Goal: Check status: Check status

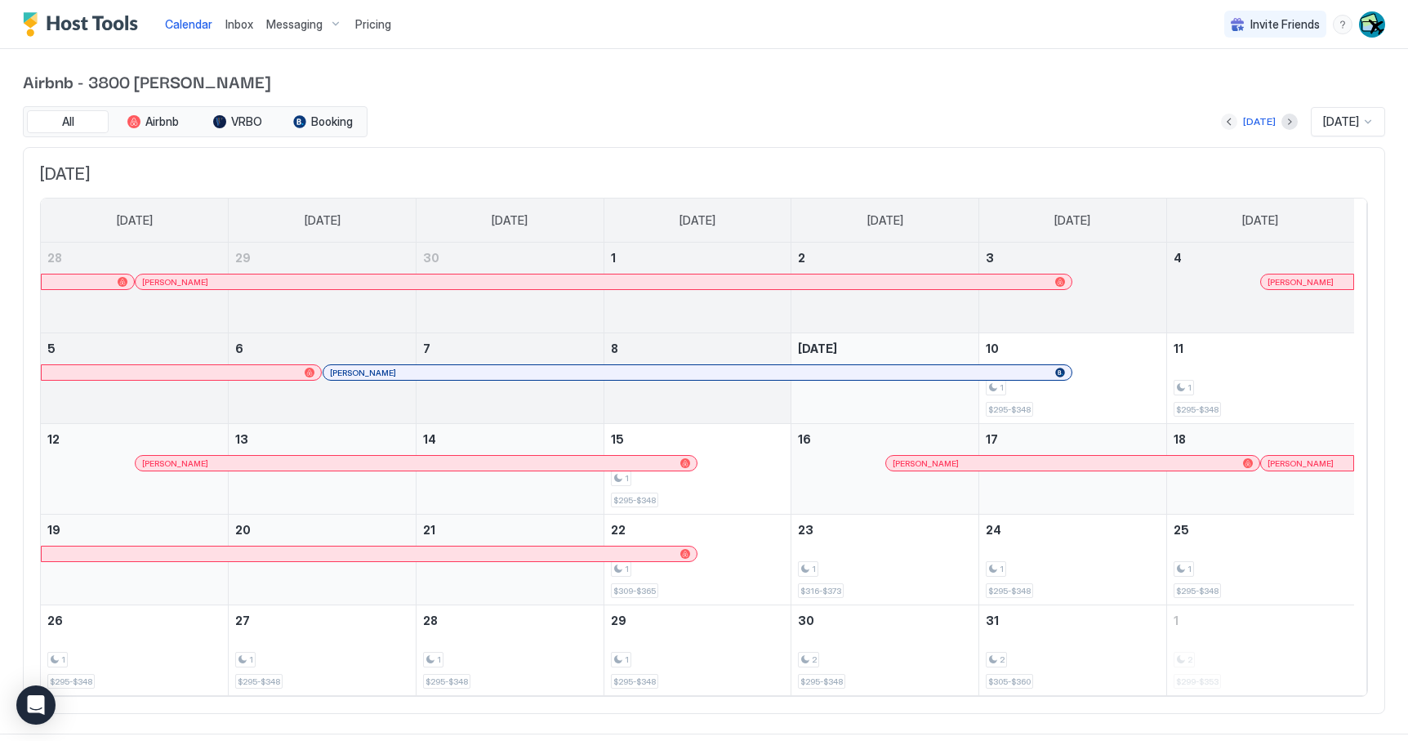
click at [1221, 122] on button "Previous month" at bounding box center [1229, 122] width 16 height 16
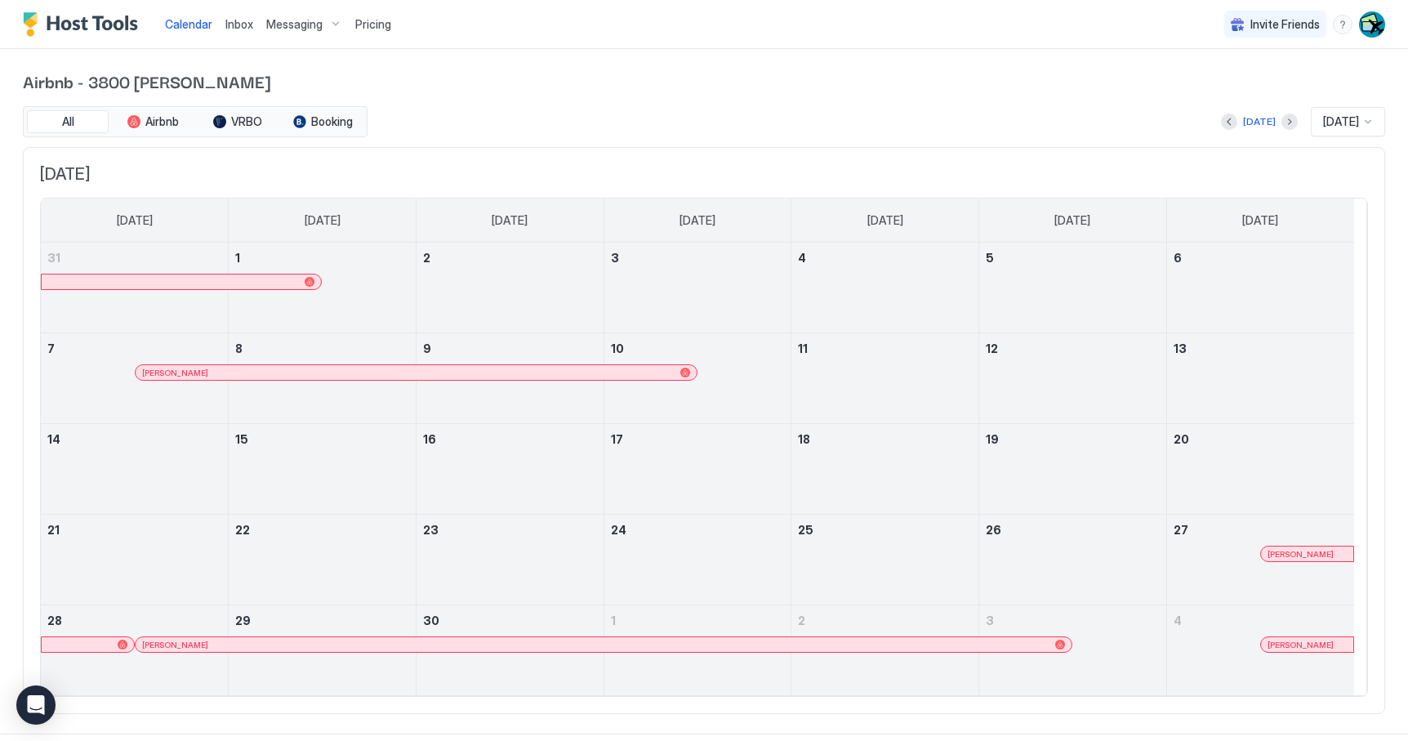
click at [612, 645] on div "[PERSON_NAME]" at bounding box center [595, 644] width 906 height 11
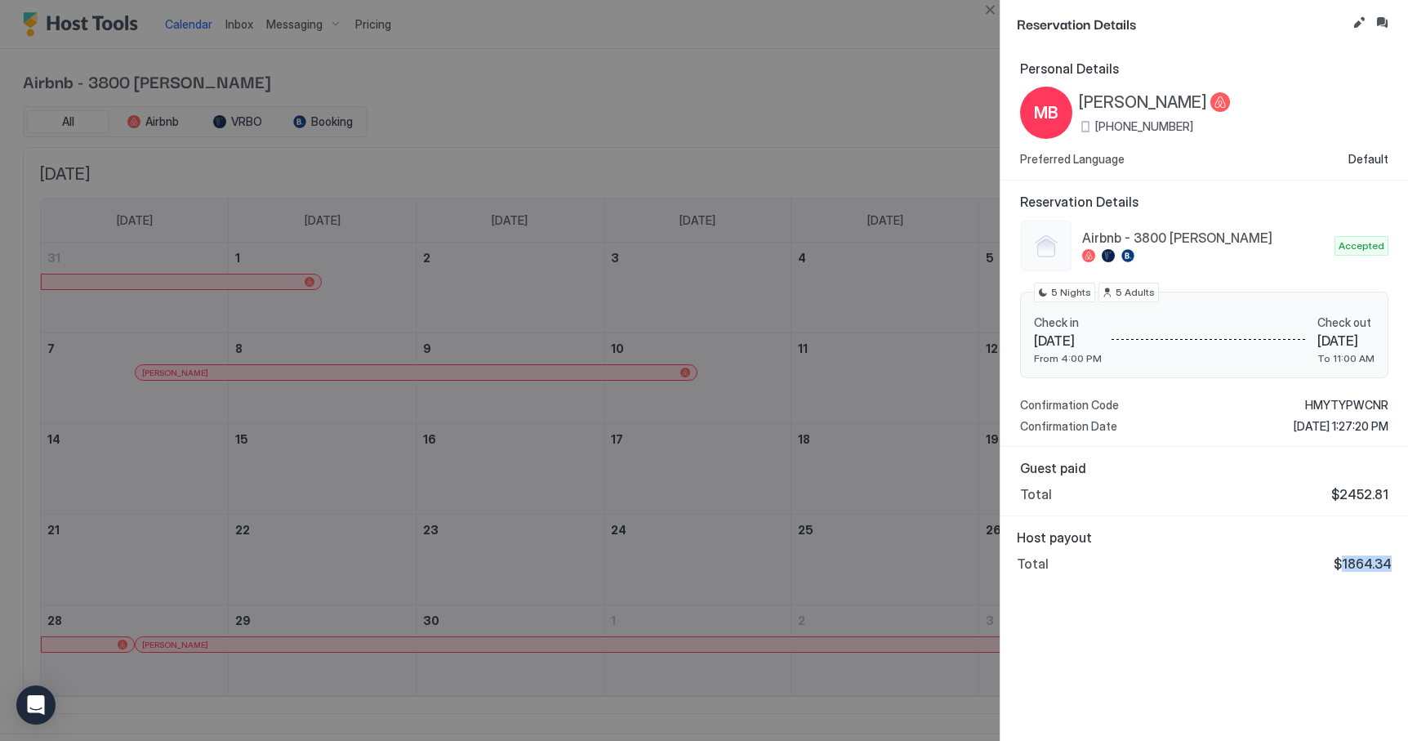
drag, startPoint x: 1343, startPoint y: 564, endPoint x: 1400, endPoint y: 568, distance: 57.3
click at [1400, 568] on div "Host payout Total $1864.34" at bounding box center [1204, 550] width 408 height 69
copy span "1864.34"
click at [1120, 483] on div "Guest paid Total $2452.81" at bounding box center [1204, 481] width 368 height 42
click at [690, 425] on div at bounding box center [704, 370] width 1408 height 741
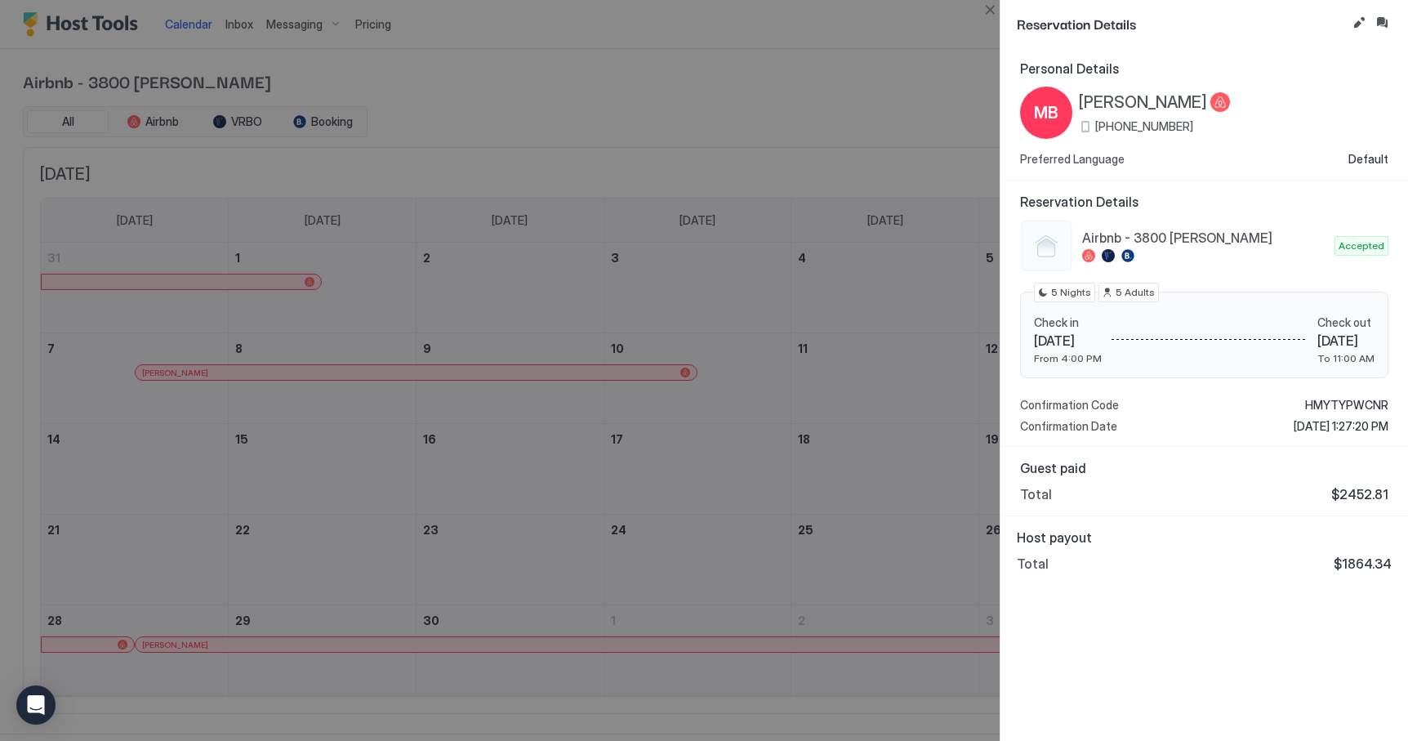
click at [463, 584] on div at bounding box center [704, 370] width 1408 height 741
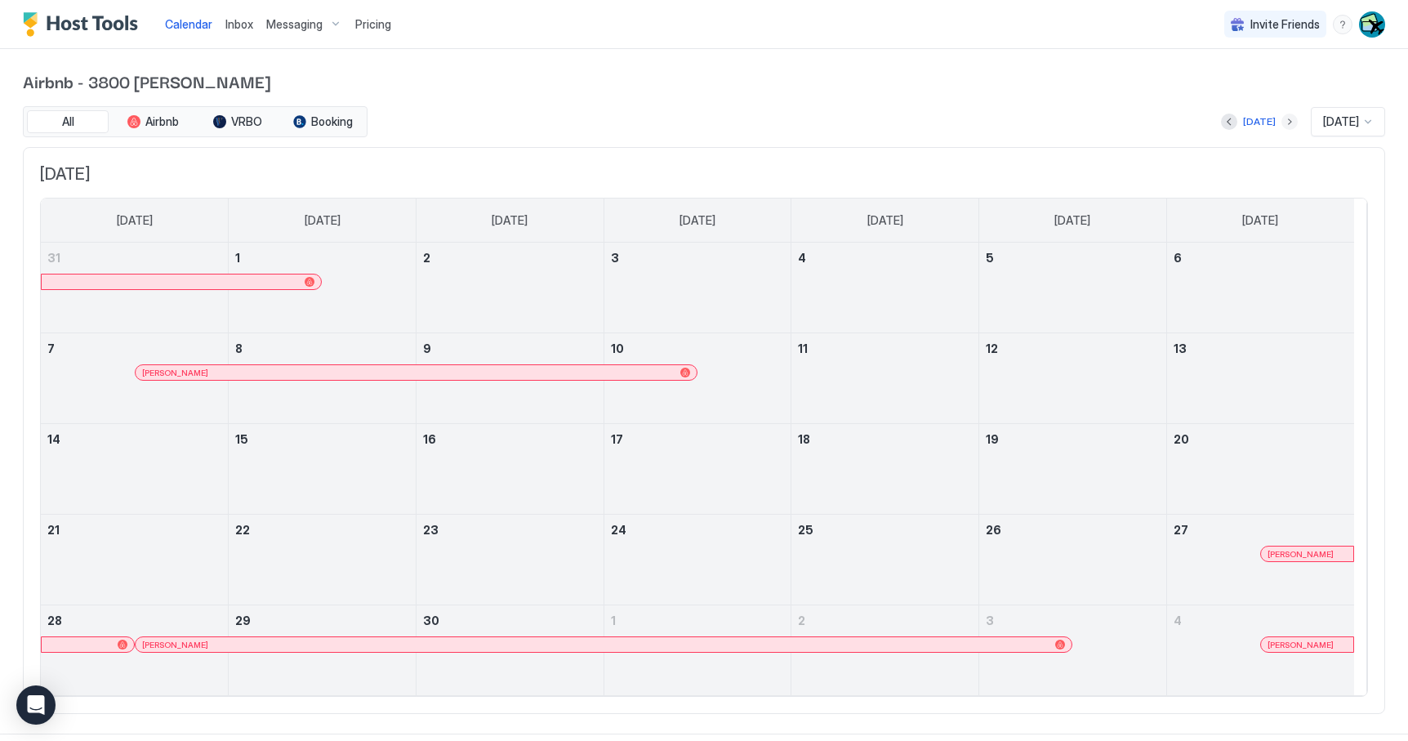
click at [1281, 123] on button "Next month" at bounding box center [1289, 122] width 16 height 16
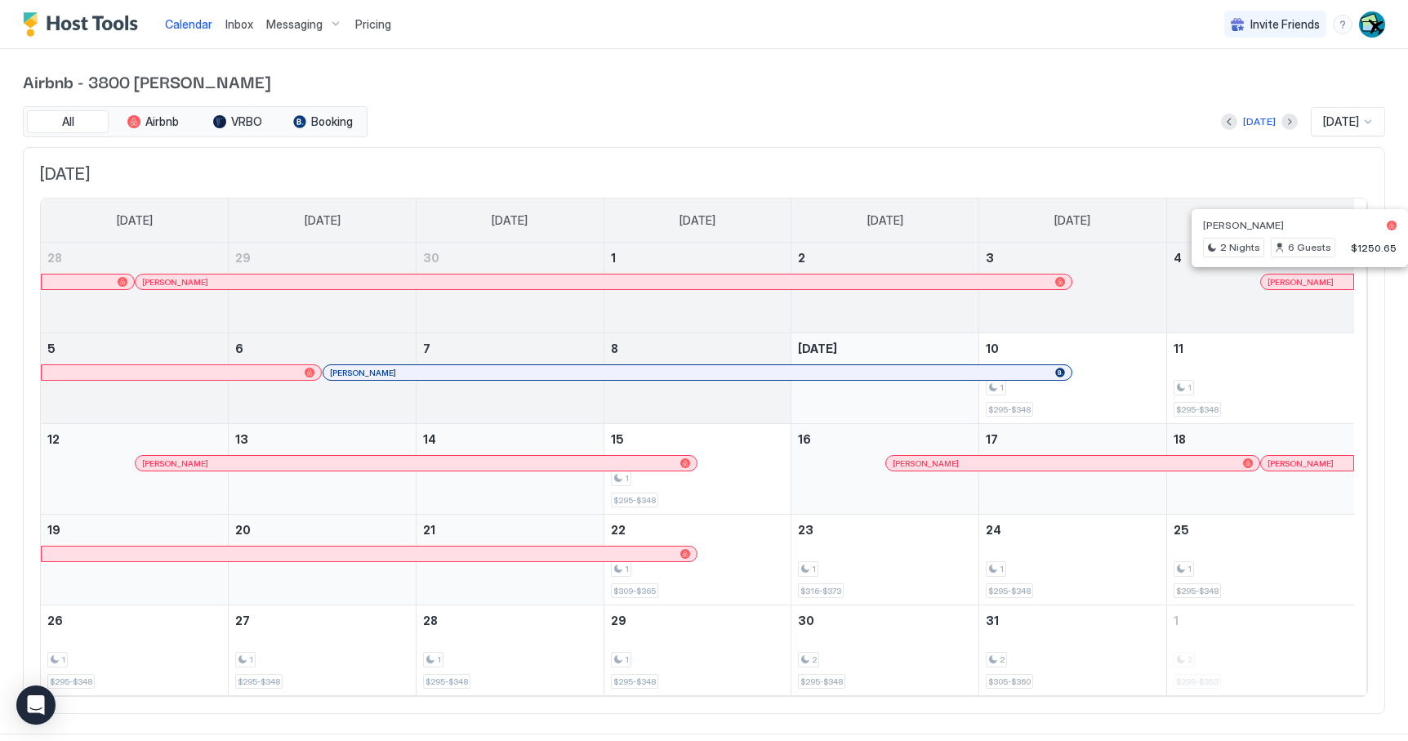
click at [1298, 284] on div at bounding box center [1298, 281] width 13 height 13
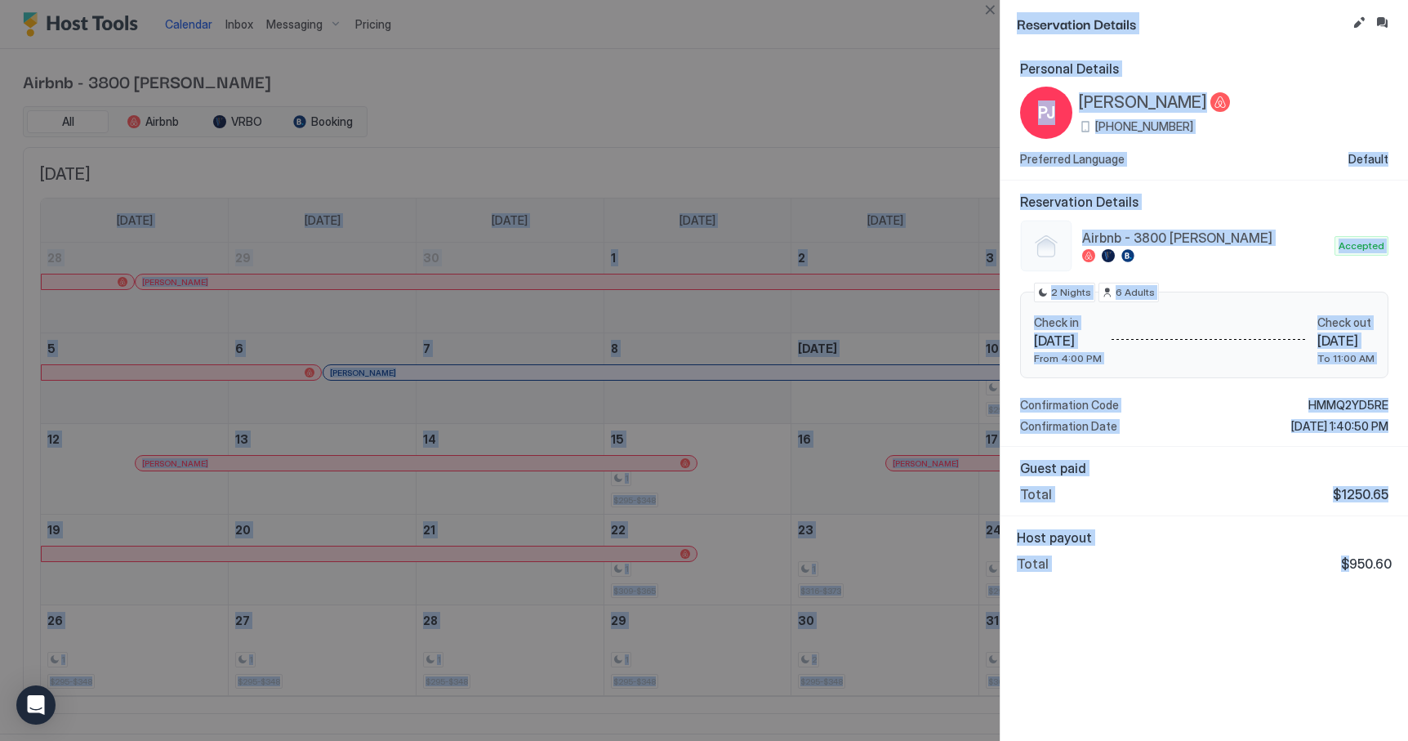
drag, startPoint x: 1352, startPoint y: 566, endPoint x: 1410, endPoint y: 563, distance: 58.1
click at [1407, 563] on html "Calendar Inbox Messaging Pricing Invite Friends AL Airbnb - 3800 [PERSON_NAME] …" at bounding box center [704, 370] width 1408 height 741
copy div "[DATE] [DATE] [DATE] [DATE] [DATE] [DATE] [DATE] 28 [PERSON_NAME] 29 30 1 2 3 4…"
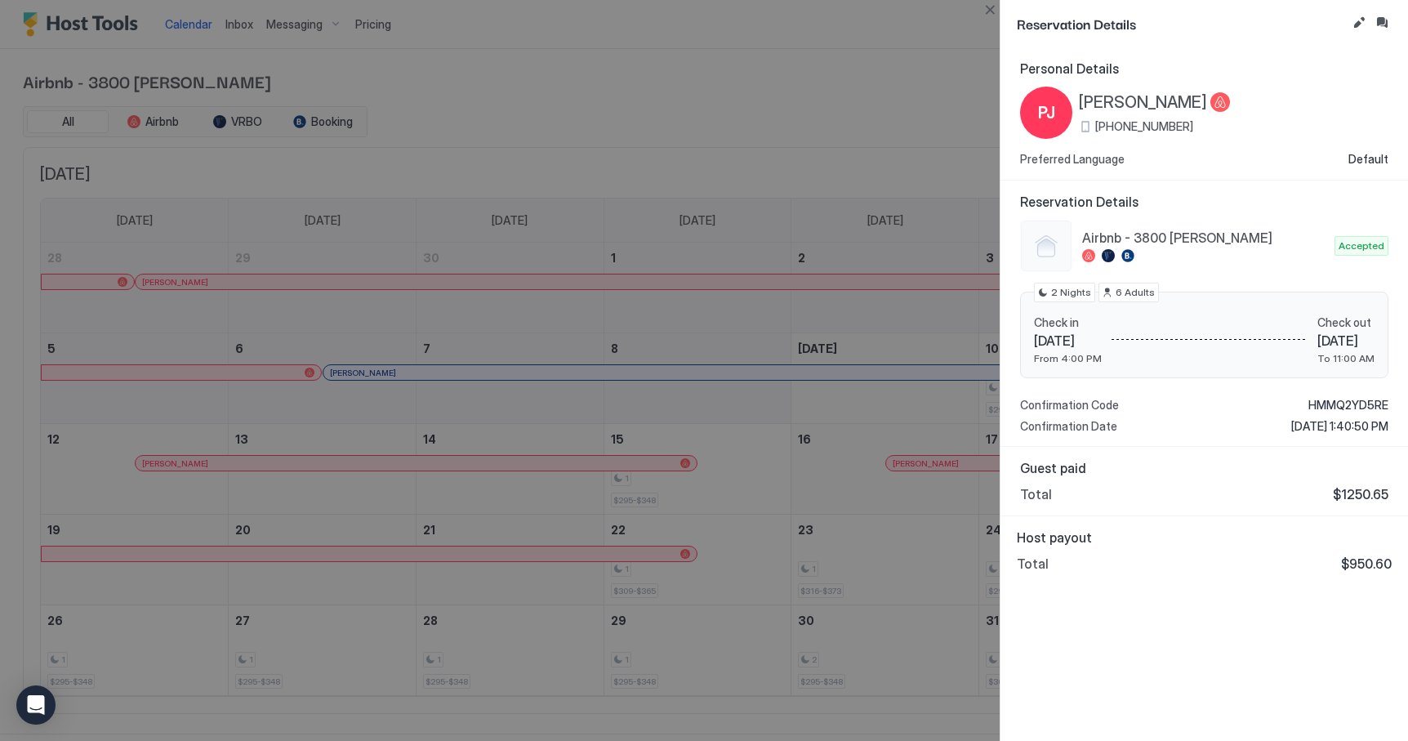
click at [1366, 568] on span "$950.60" at bounding box center [1366, 563] width 51 height 16
drag, startPoint x: 1349, startPoint y: 563, endPoint x: 1392, endPoint y: 555, distance: 44.0
click at [1392, 555] on div "Host payout Total $950.60" at bounding box center [1204, 550] width 408 height 69
copy span "950.60"
click at [889, 350] on div at bounding box center [704, 370] width 1408 height 741
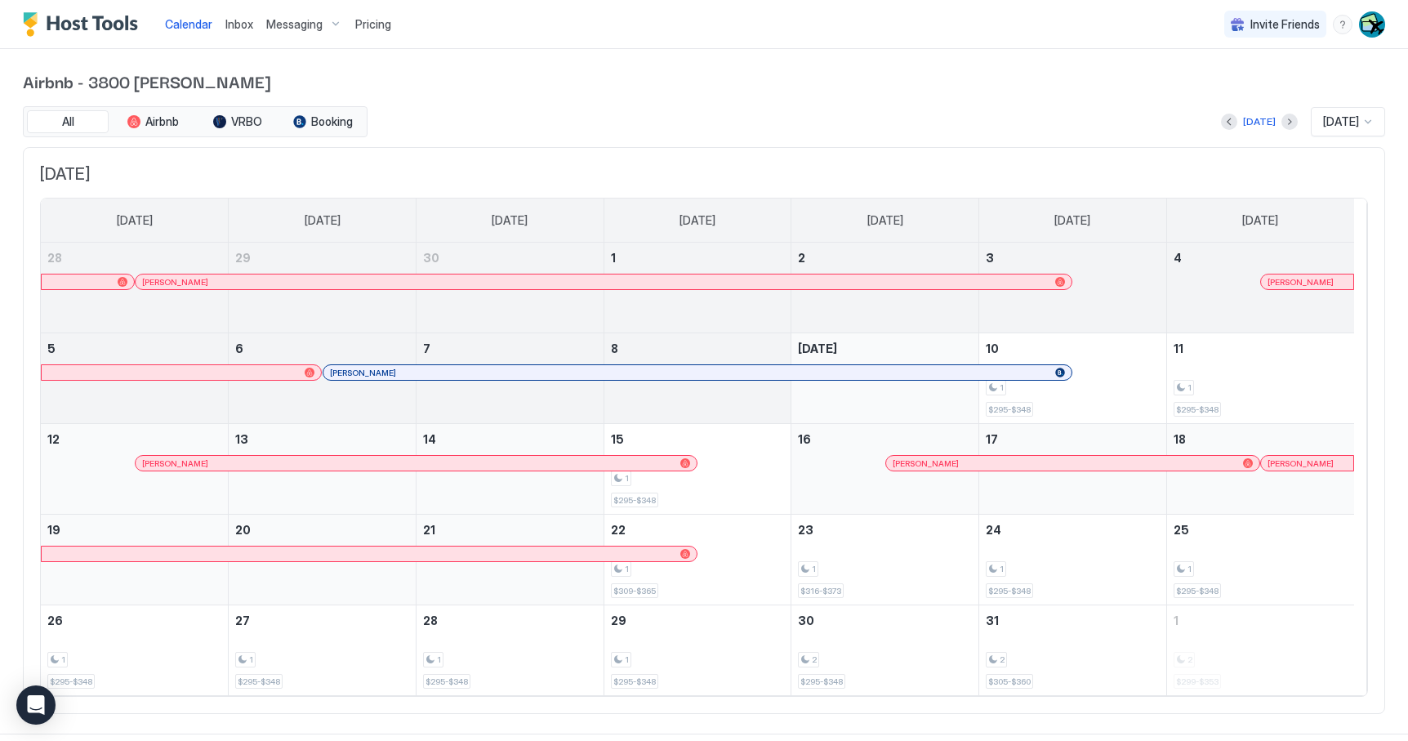
click at [847, 366] on div "[PERSON_NAME]" at bounding box center [697, 372] width 748 height 15
click at [198, 458] on div "[PERSON_NAME]" at bounding box center [408, 463] width 532 height 11
click at [920, 465] on span "[PERSON_NAME]" at bounding box center [926, 463] width 66 height 11
click at [1289, 461] on span "[PERSON_NAME]" at bounding box center [1300, 463] width 66 height 11
